Goal: Task Accomplishment & Management: Complete application form

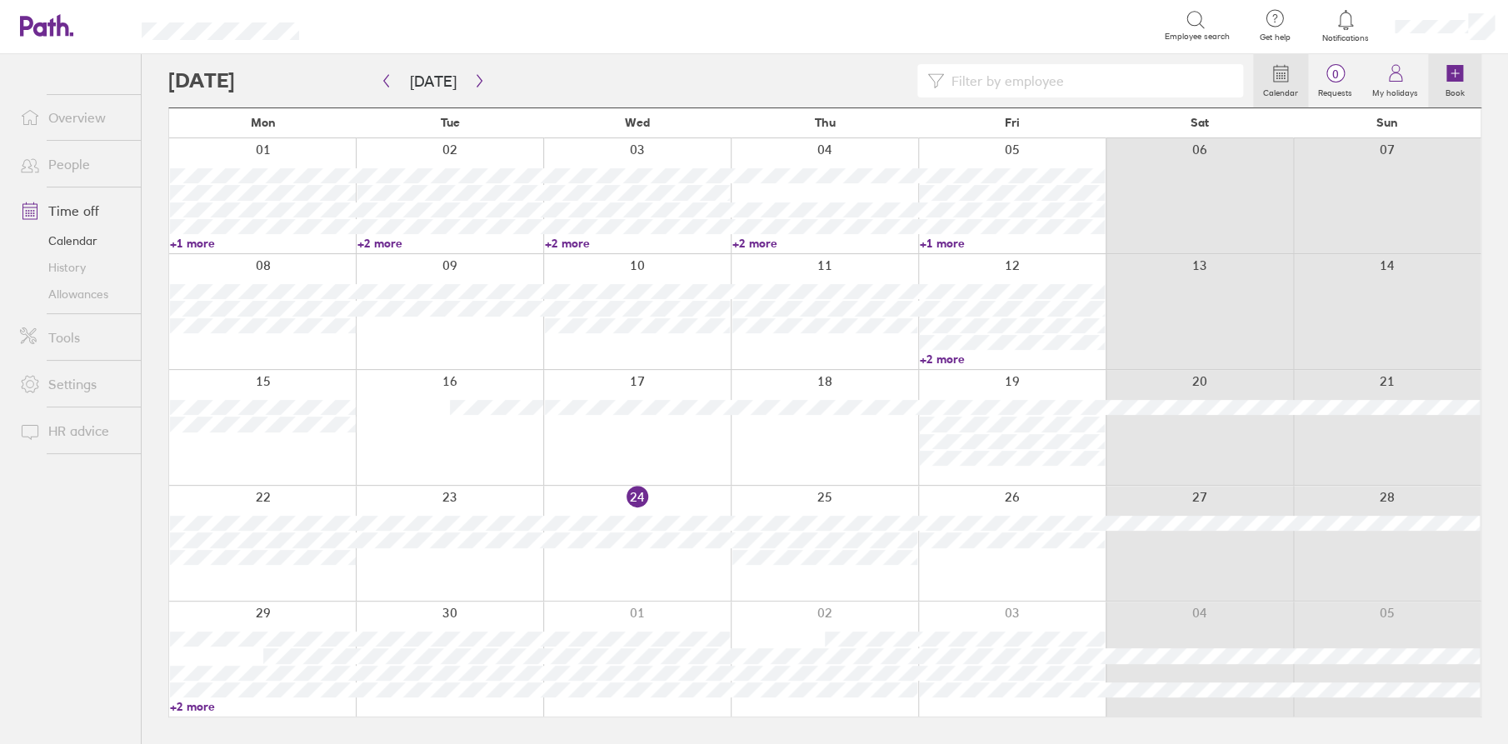
click at [1442, 78] on link "Book" at bounding box center [1454, 80] width 53 height 53
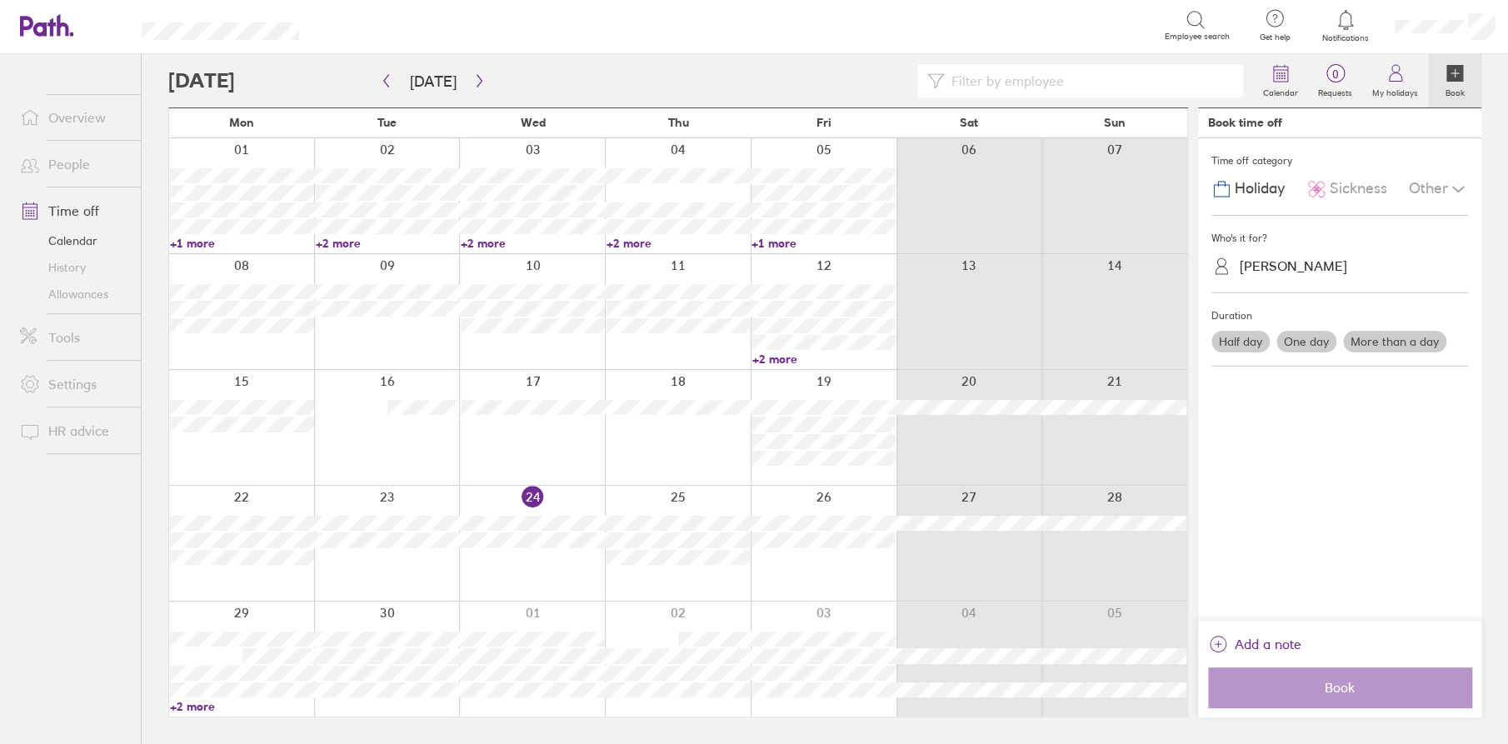
click at [1355, 188] on span "Sickness" at bounding box center [1357, 188] width 57 height 17
click at [1276, 272] on div "[PERSON_NAME]" at bounding box center [1292, 266] width 107 height 16
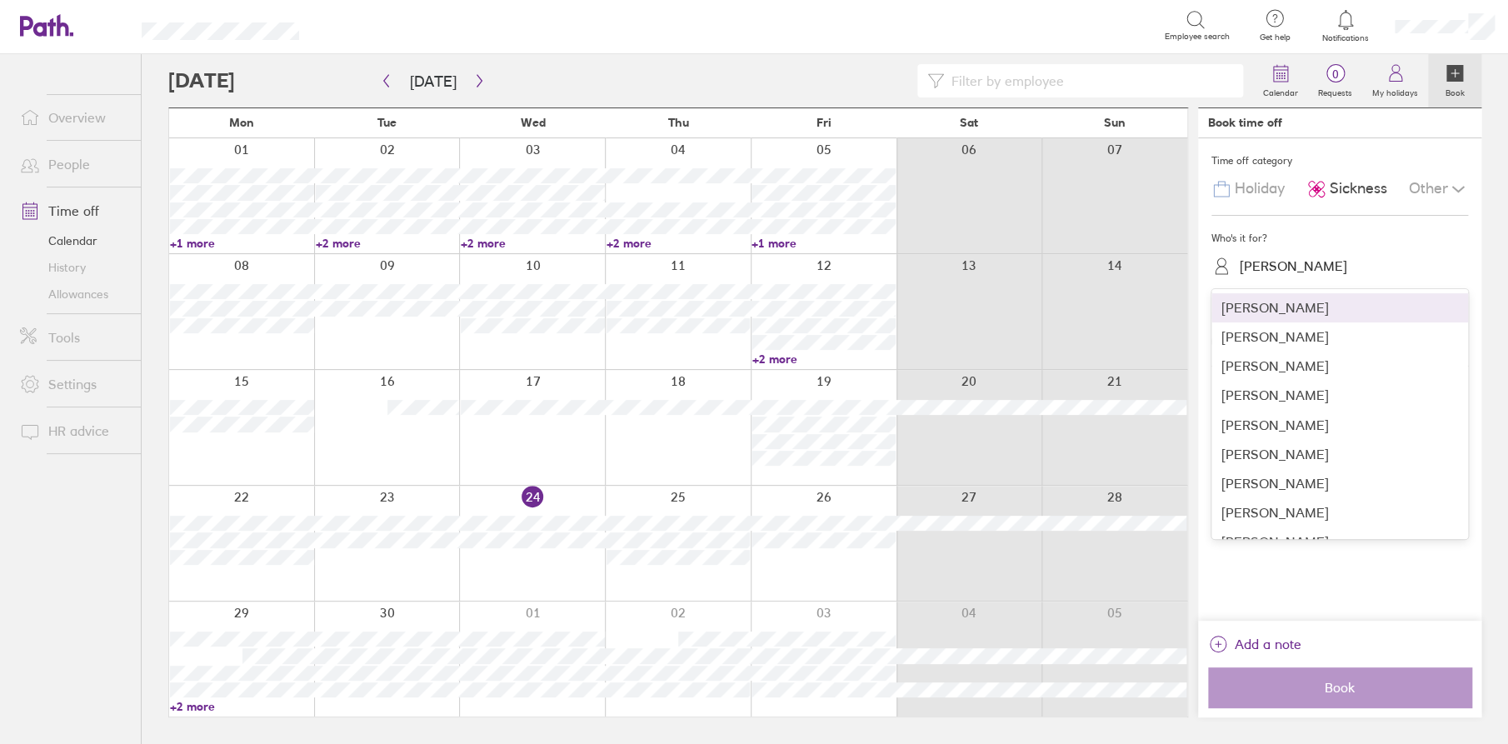
scroll to position [333, 0]
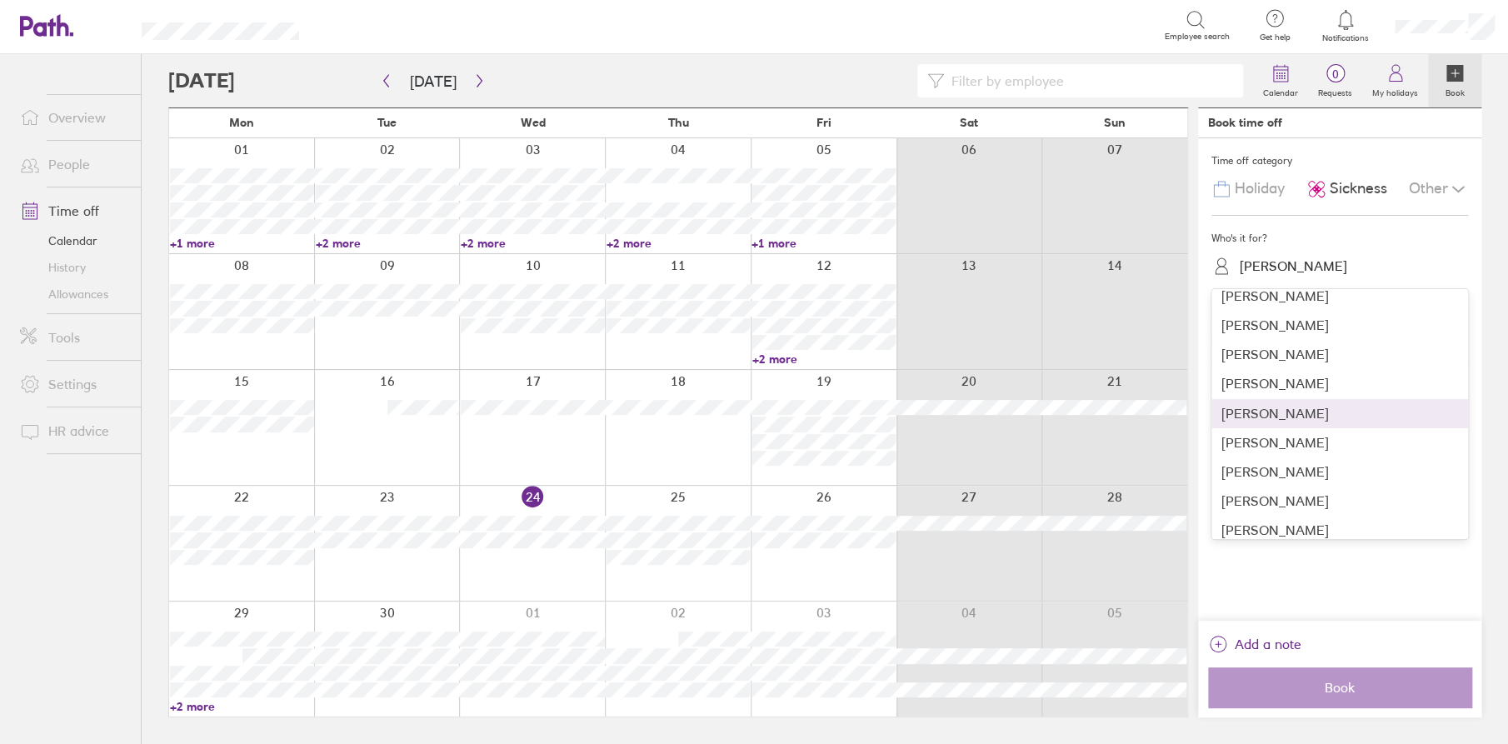
click at [1270, 411] on div "[PERSON_NAME]" at bounding box center [1339, 413] width 257 height 29
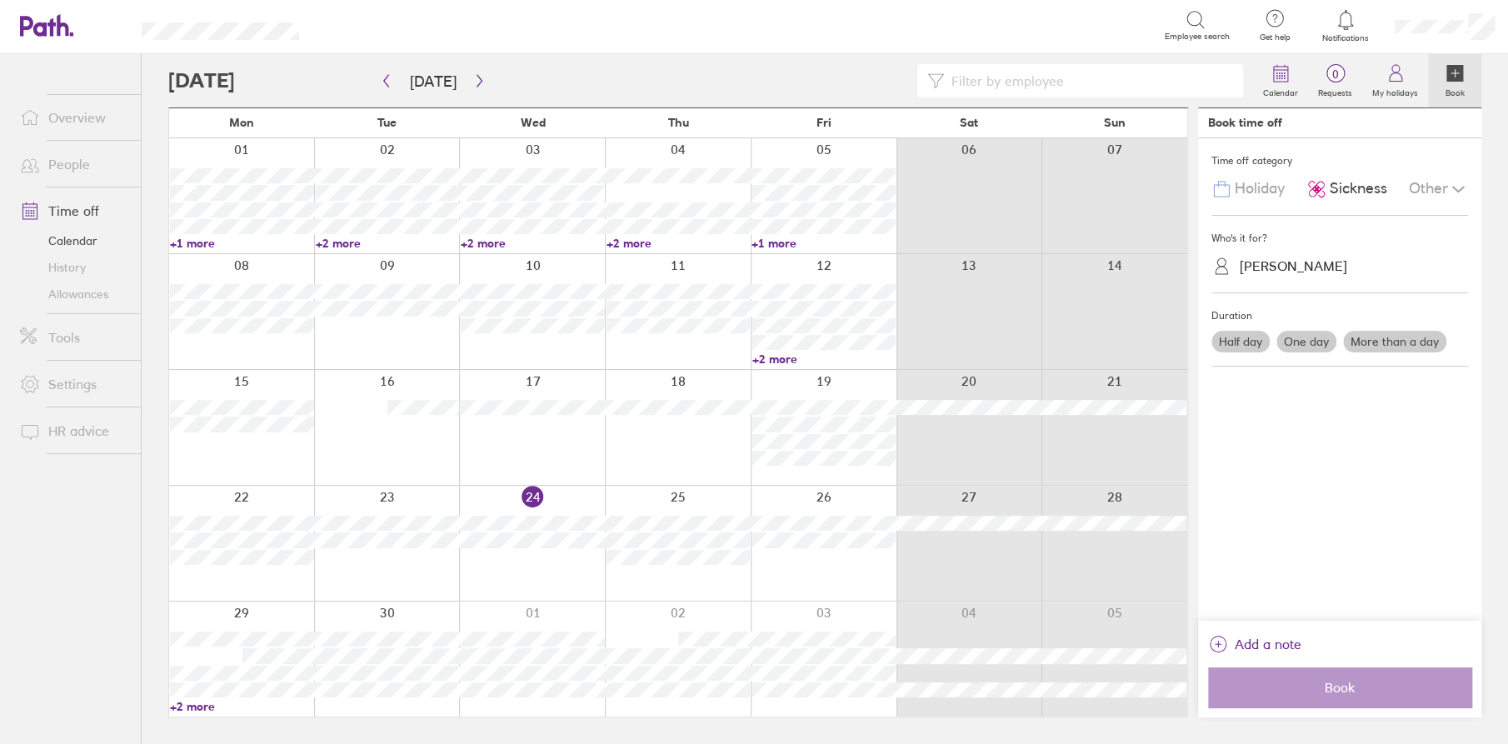
click at [1299, 339] on label "One day" at bounding box center [1306, 342] width 60 height 22
click at [0, 0] on input "One day" at bounding box center [0, 0] width 0 height 0
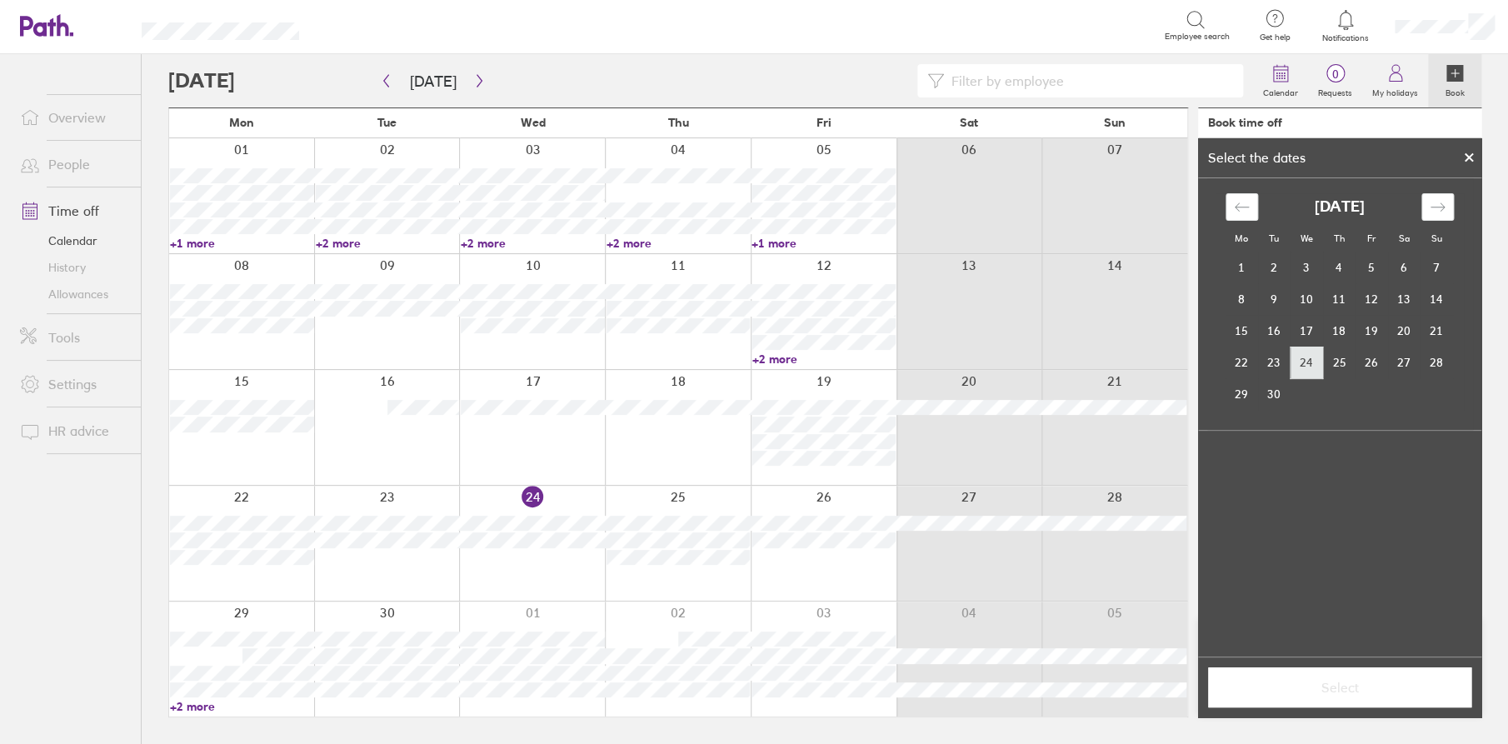
click at [1306, 362] on td "24" at bounding box center [1306, 363] width 32 height 32
click at [1329, 680] on span "Select" at bounding box center [1339, 687] width 240 height 15
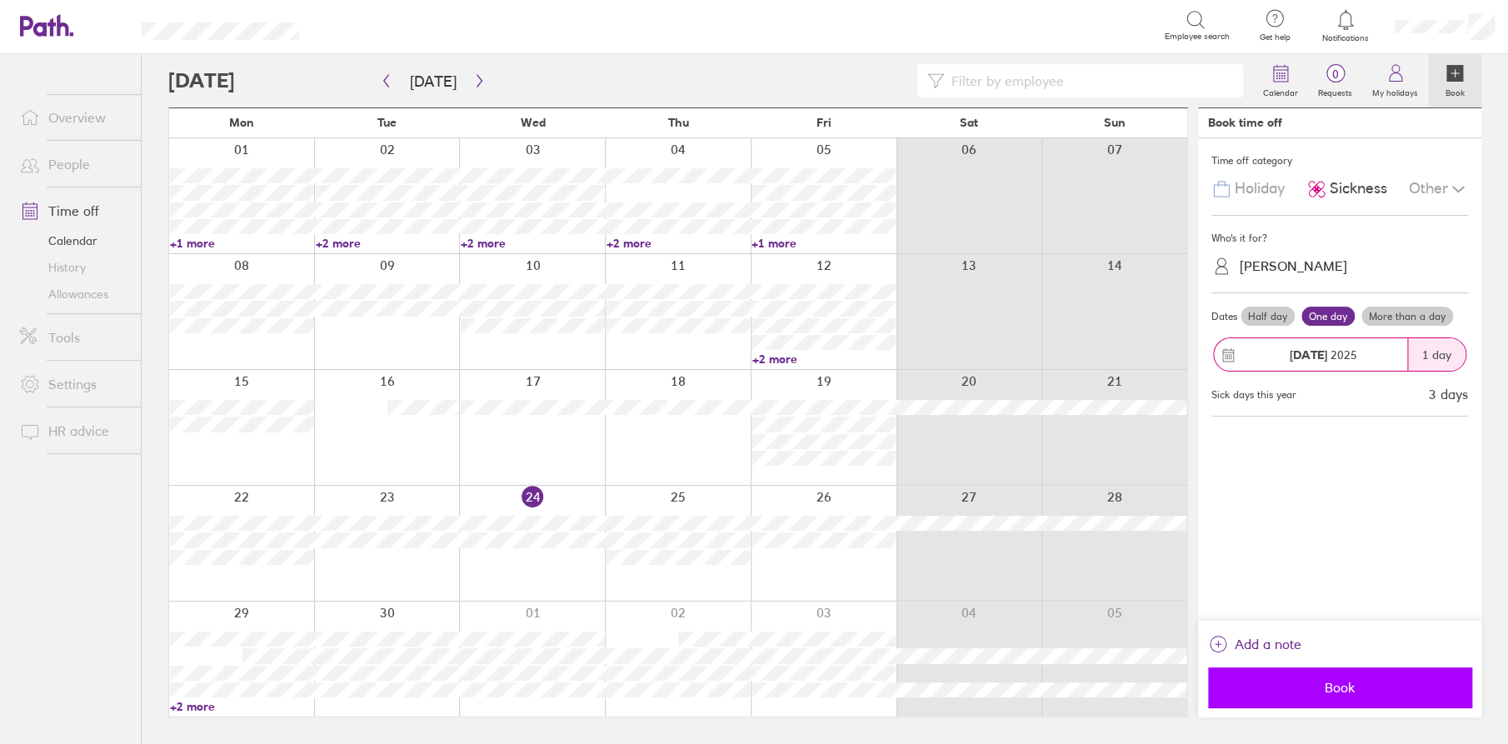
click at [1343, 686] on span "Book" at bounding box center [1339, 687] width 240 height 15
